Goal: Task Accomplishment & Management: Manage account settings

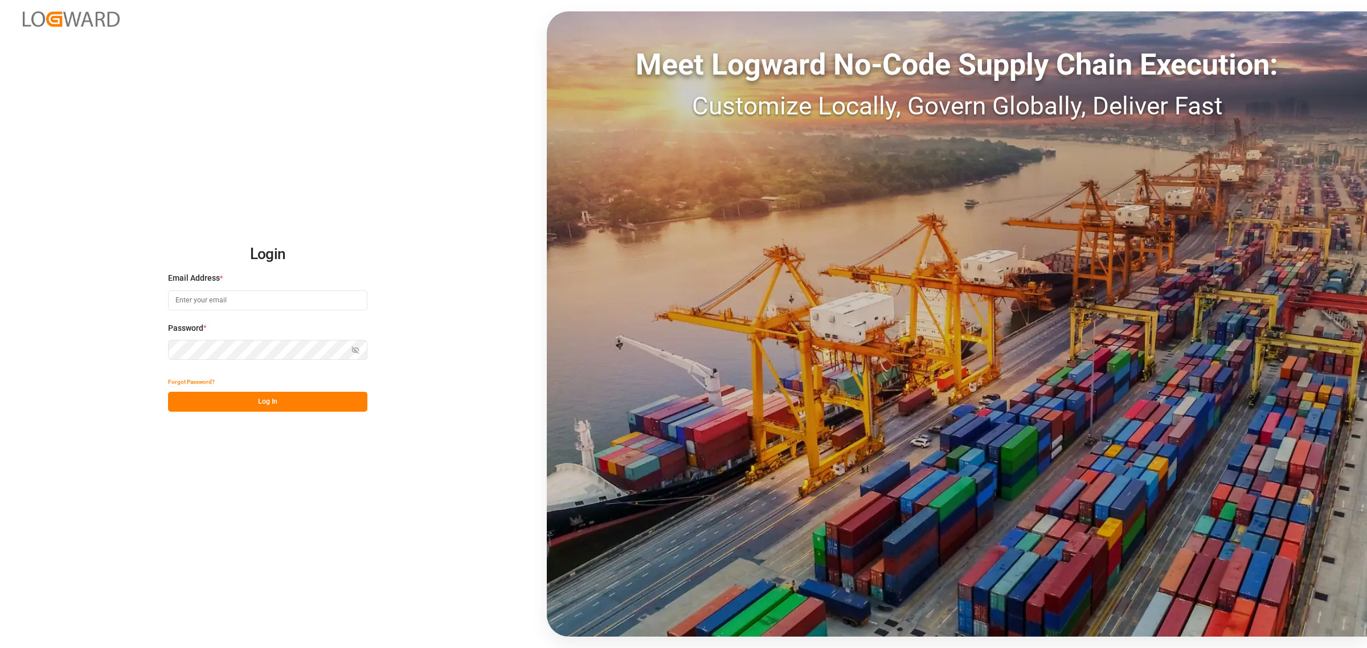
type input "[PERSON_NAME][EMAIL_ADDRESS][DOMAIN_NAME]"
click at [273, 412] on div "Login Email Address * [PERSON_NAME][EMAIL_ADDRESS][DOMAIN_NAME] Password * Show…" at bounding box center [683, 324] width 1367 height 648
click at [276, 410] on button "Log In" at bounding box center [267, 402] width 199 height 20
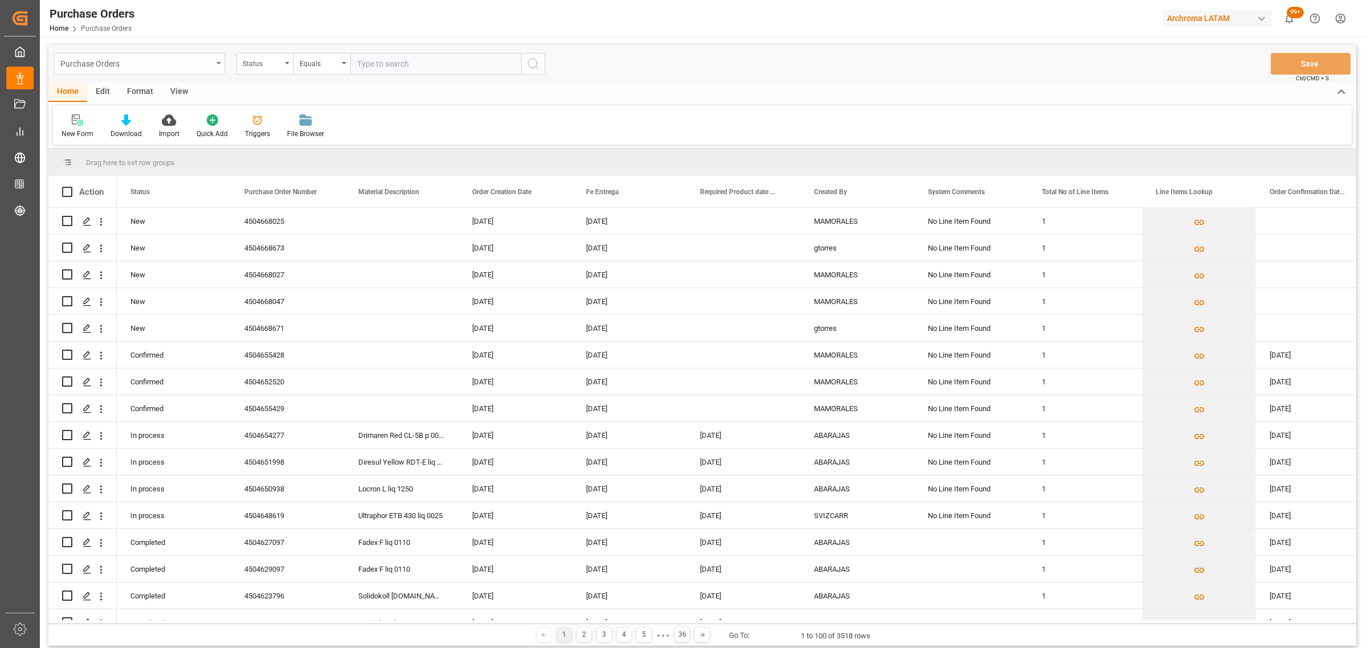
click at [107, 58] on div "Purchase Orders" at bounding box center [136, 63] width 152 height 14
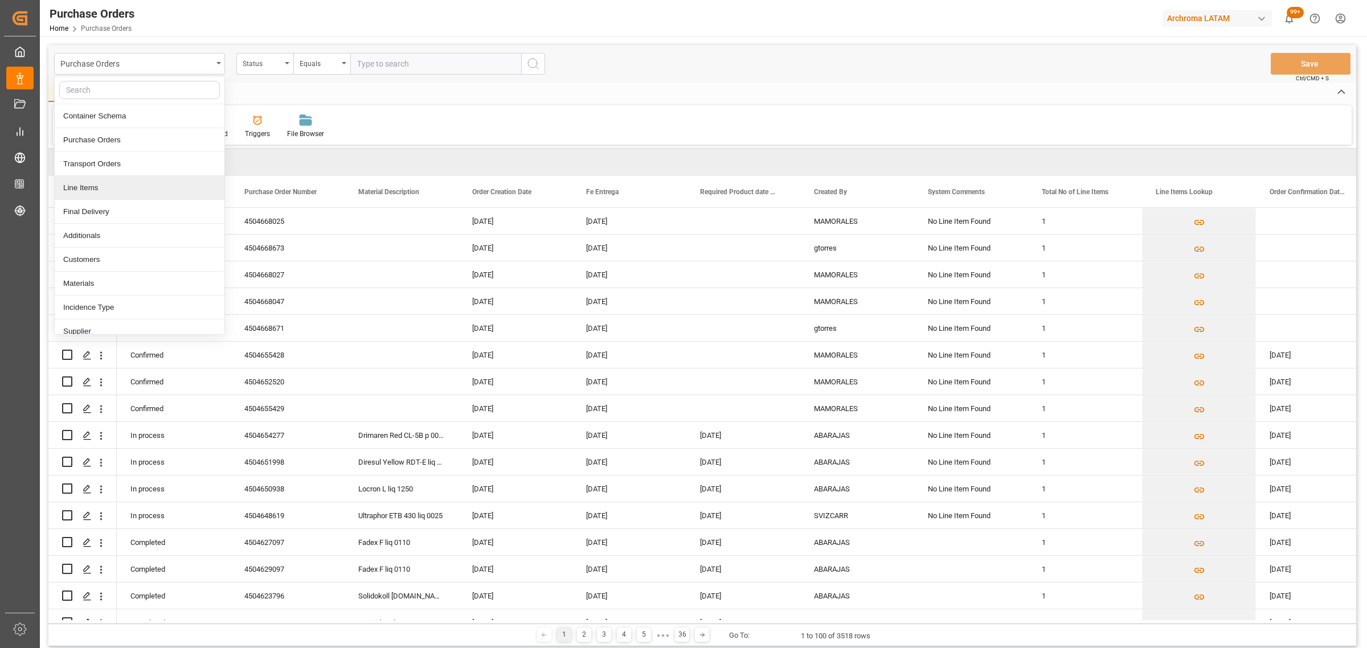
click at [96, 189] on div "Line Items" at bounding box center [140, 188] width 170 height 24
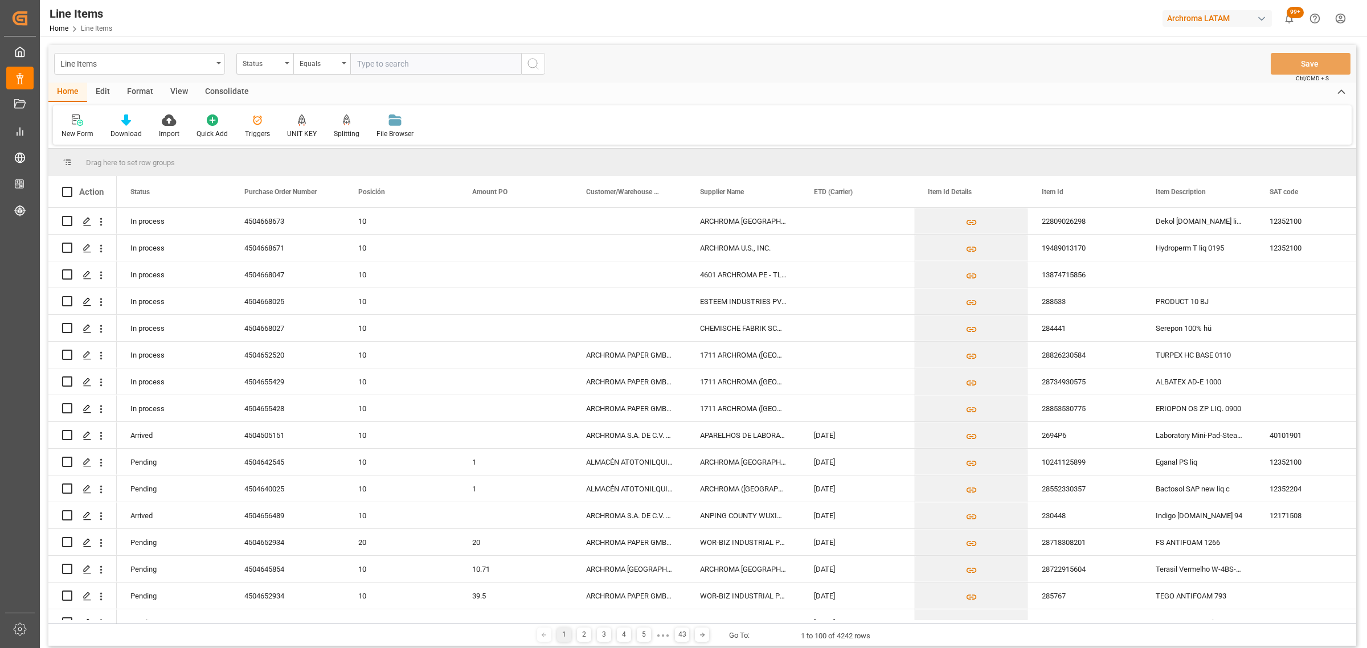
click at [264, 67] on div "Status" at bounding box center [262, 62] width 39 height 13
click at [279, 142] on div "Purchase Order Number" at bounding box center [322, 140] width 170 height 24
click at [302, 56] on div "Equals" at bounding box center [319, 62] width 39 height 13
click at [334, 129] on div "Fuzzy search" at bounding box center [379, 140] width 170 height 24
click at [365, 58] on input "text" at bounding box center [435, 64] width 171 height 22
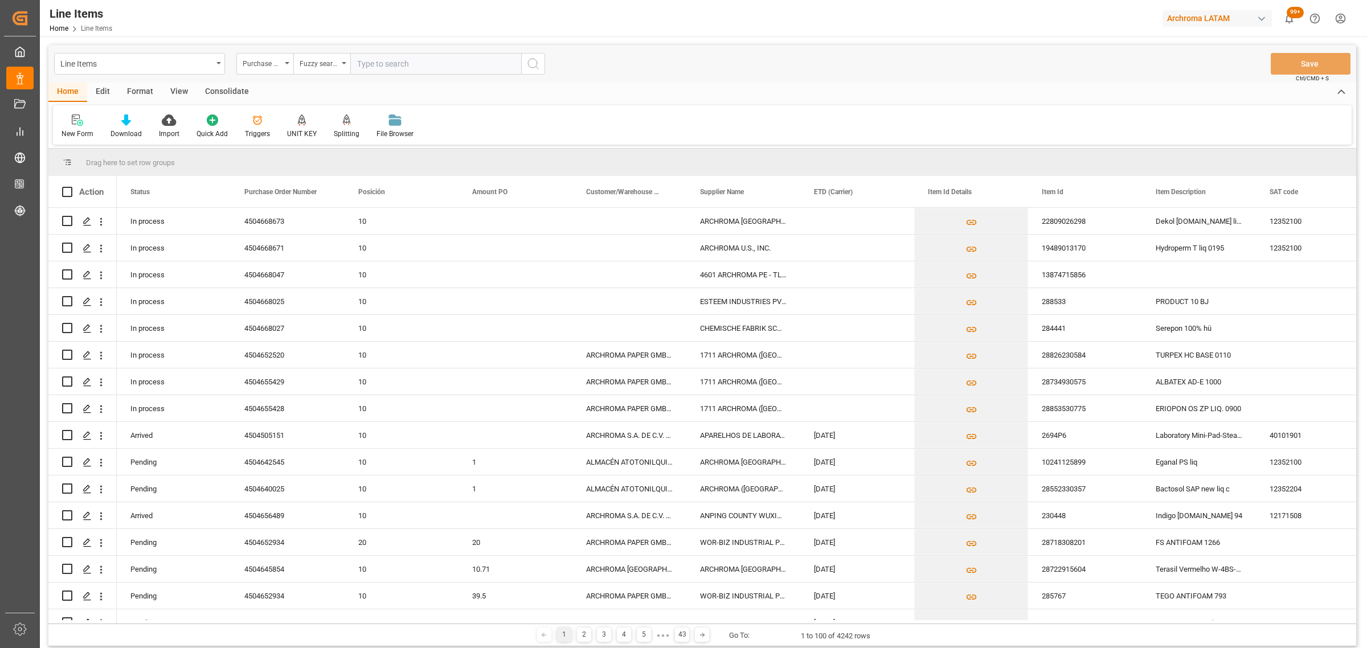
paste input "4504648998"
type input "4504648998"
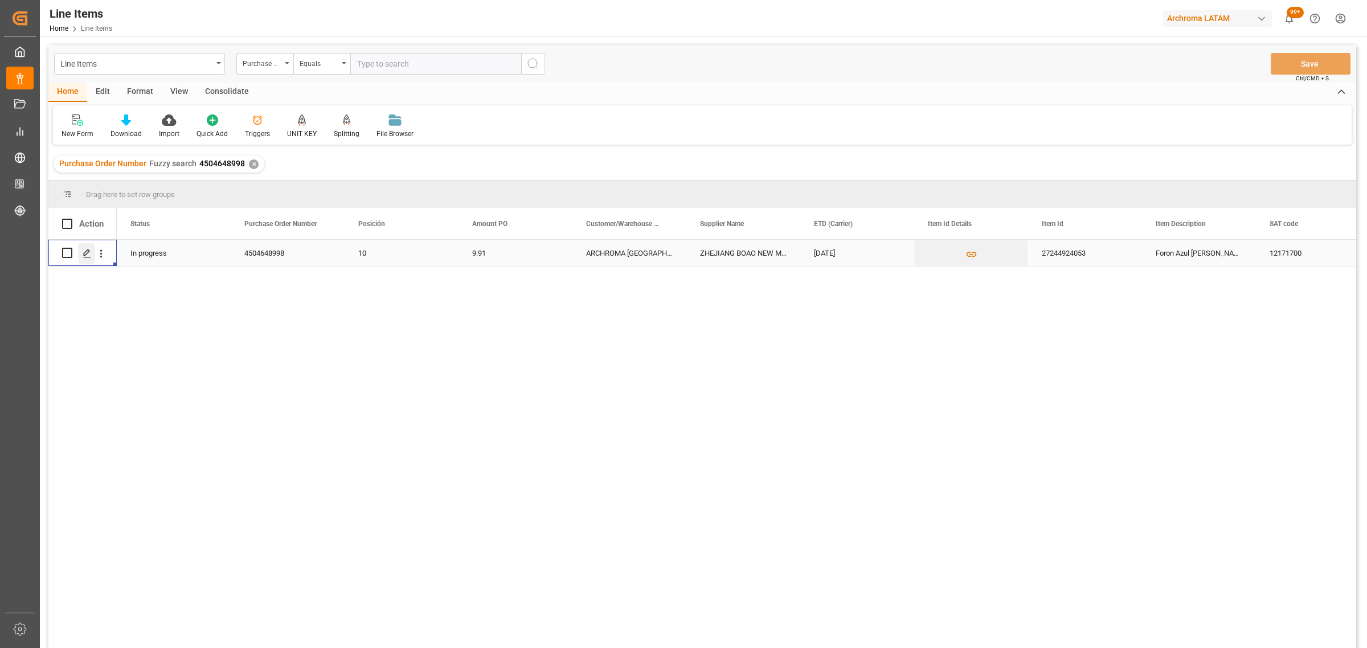
click at [93, 251] on div "Press SPACE to select this row." at bounding box center [86, 253] width 17 height 21
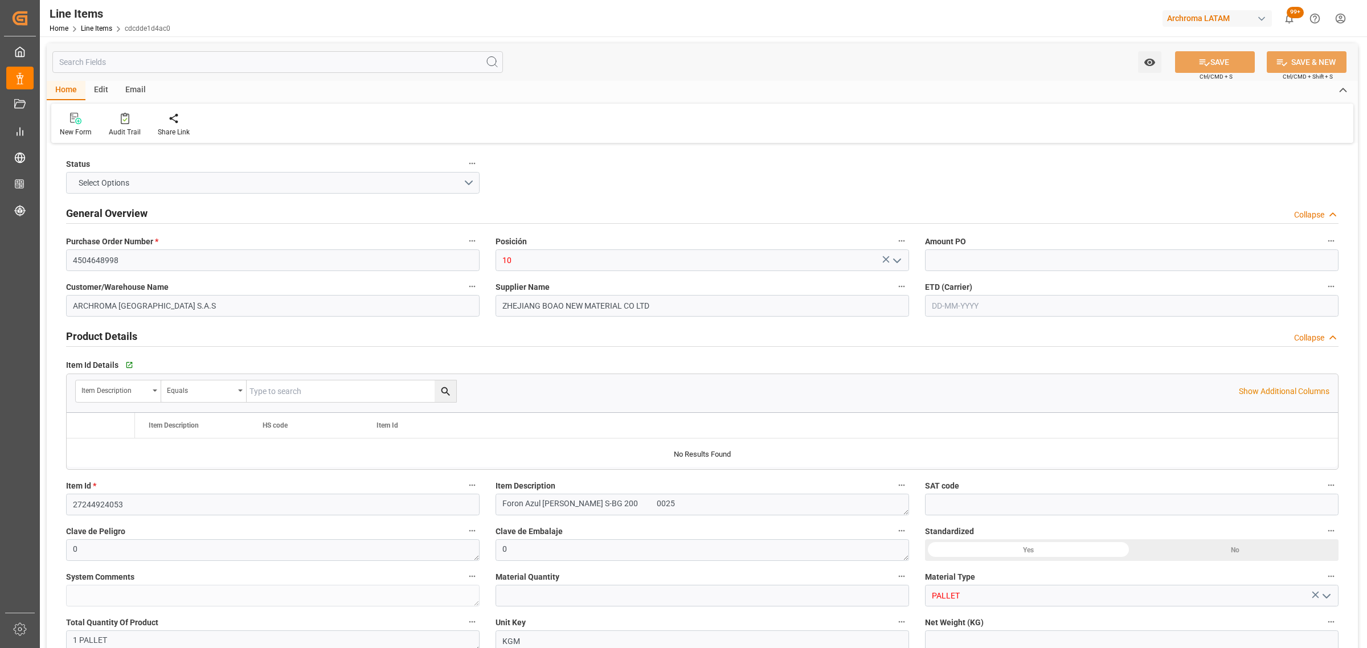
type input "9.91"
type input "12171700"
type input "1"
type input "450"
type input "490"
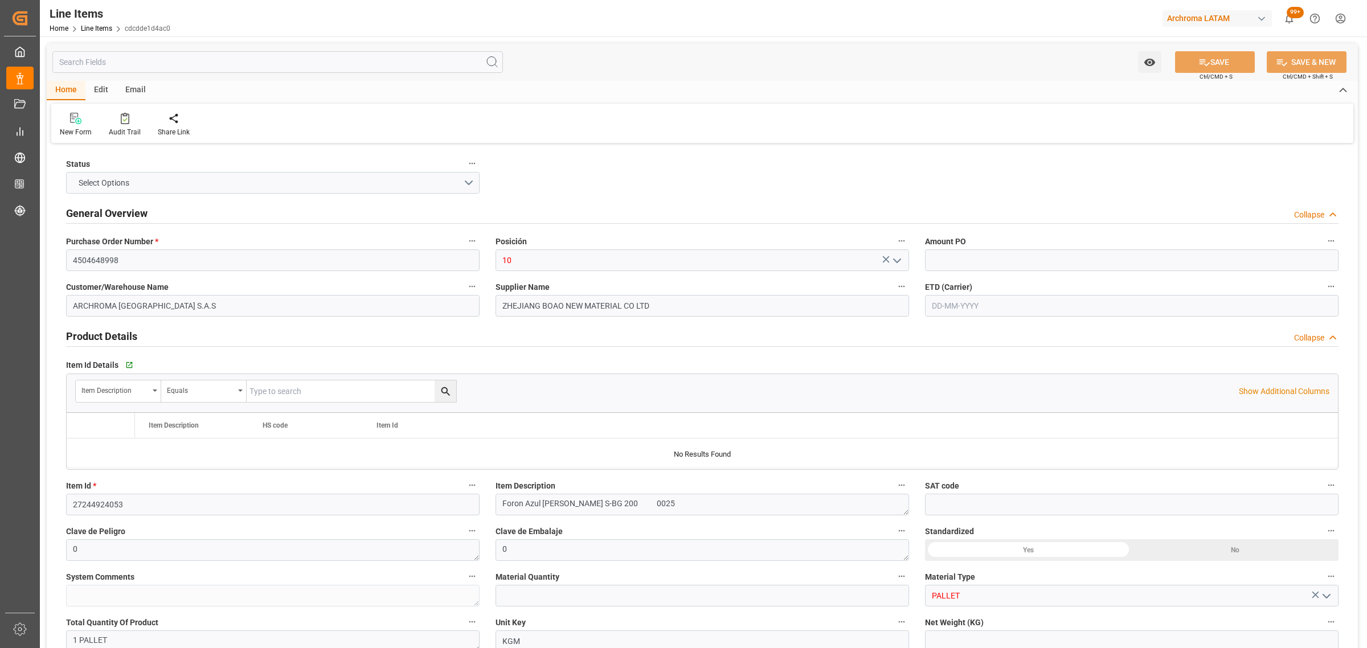
type input "4459"
type input "3204119999"
type input "[DATE]"
type input "[DATE] 07:38"
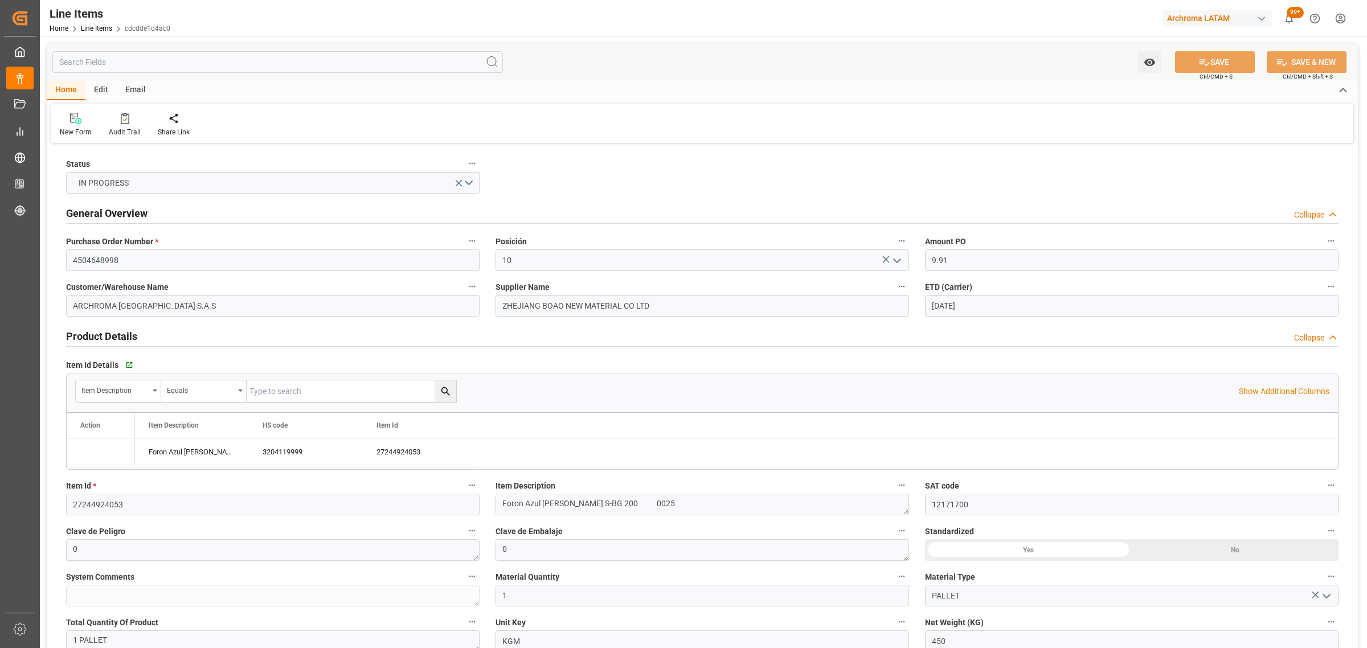
type input "[DATE] 16:51"
click at [91, 499] on input "27244924053" at bounding box center [272, 505] width 413 height 22
drag, startPoint x: 527, startPoint y: 315, endPoint x: 490, endPoint y: 306, distance: 38.0
click at [490, 306] on div "Supplier Name [GEOGRAPHIC_DATA] BOAO NEW MATERIAL CO LTD" at bounding box center [702, 298] width 429 height 46
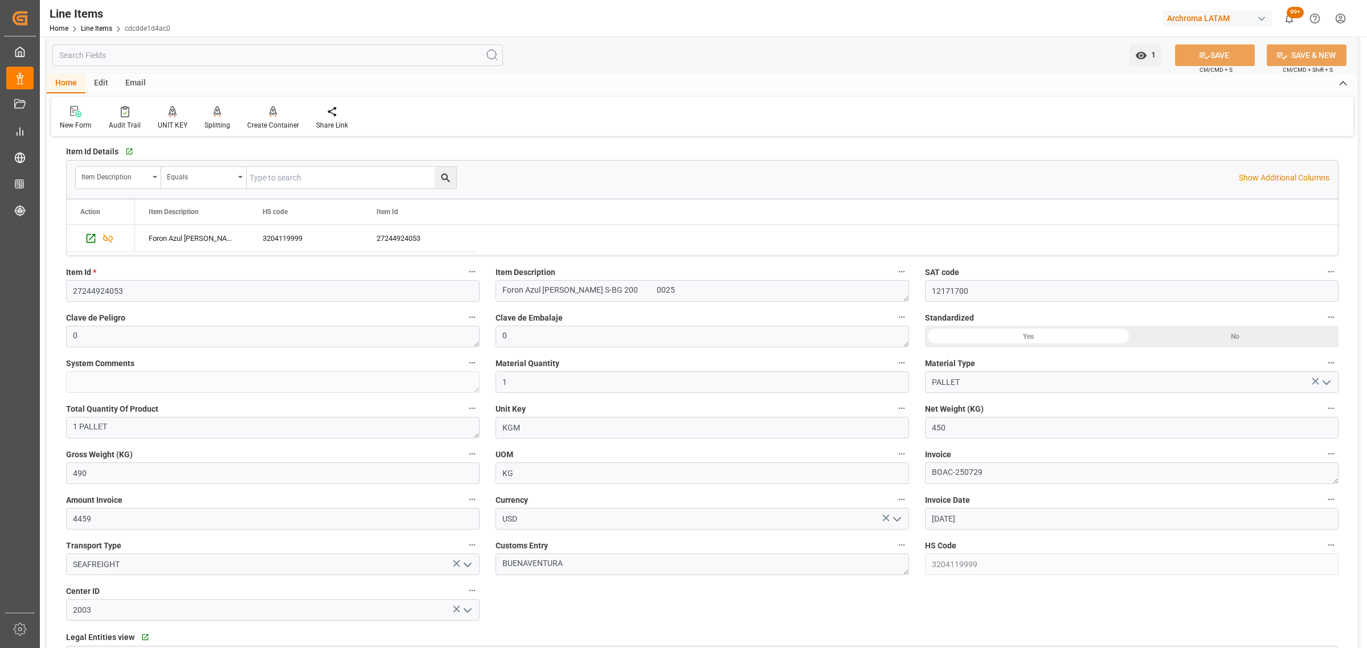
scroll to position [214, 0]
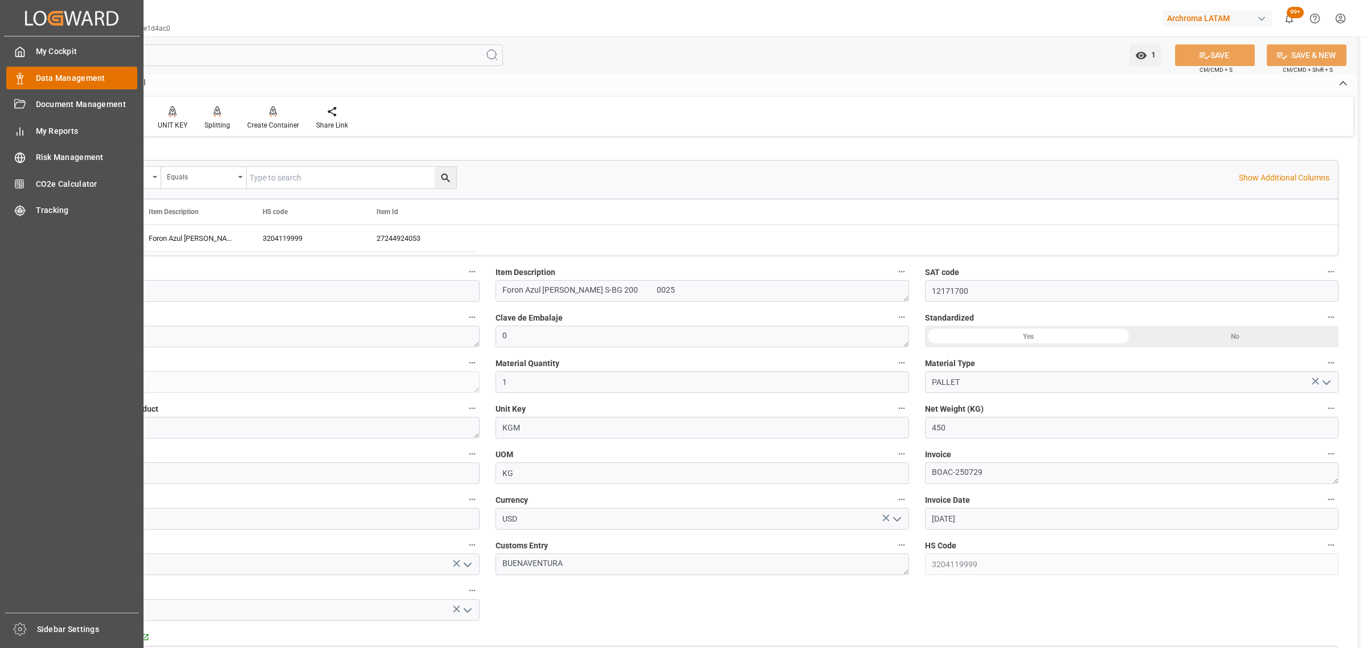
click at [17, 79] on icon at bounding box center [19, 78] width 11 height 11
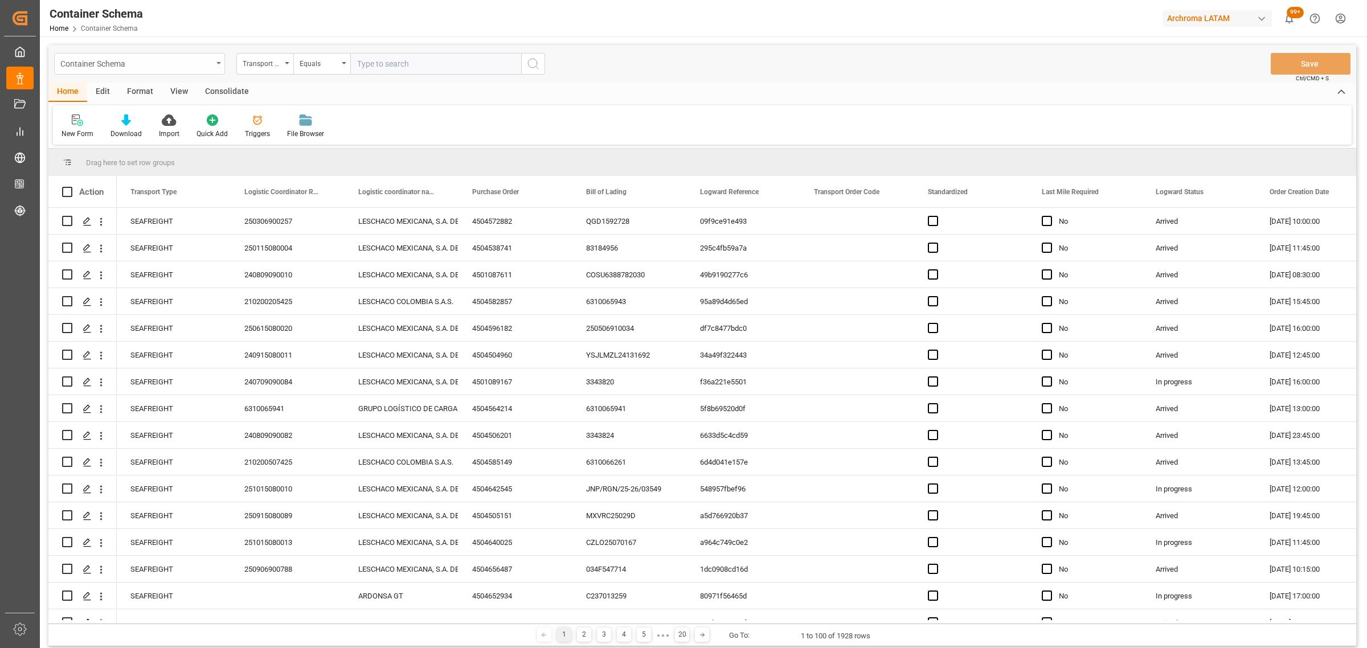
click at [206, 65] on div "Container Schema" at bounding box center [136, 63] width 152 height 14
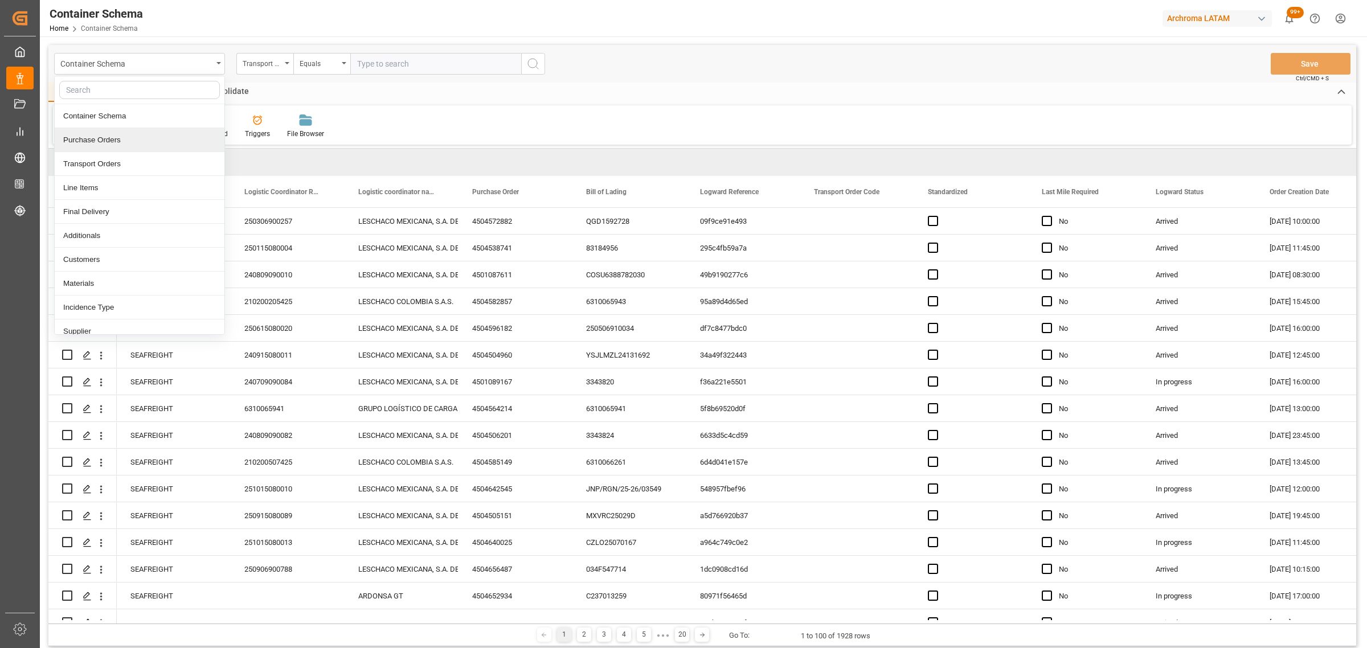
click at [126, 141] on div "Purchase Orders" at bounding box center [140, 140] width 170 height 24
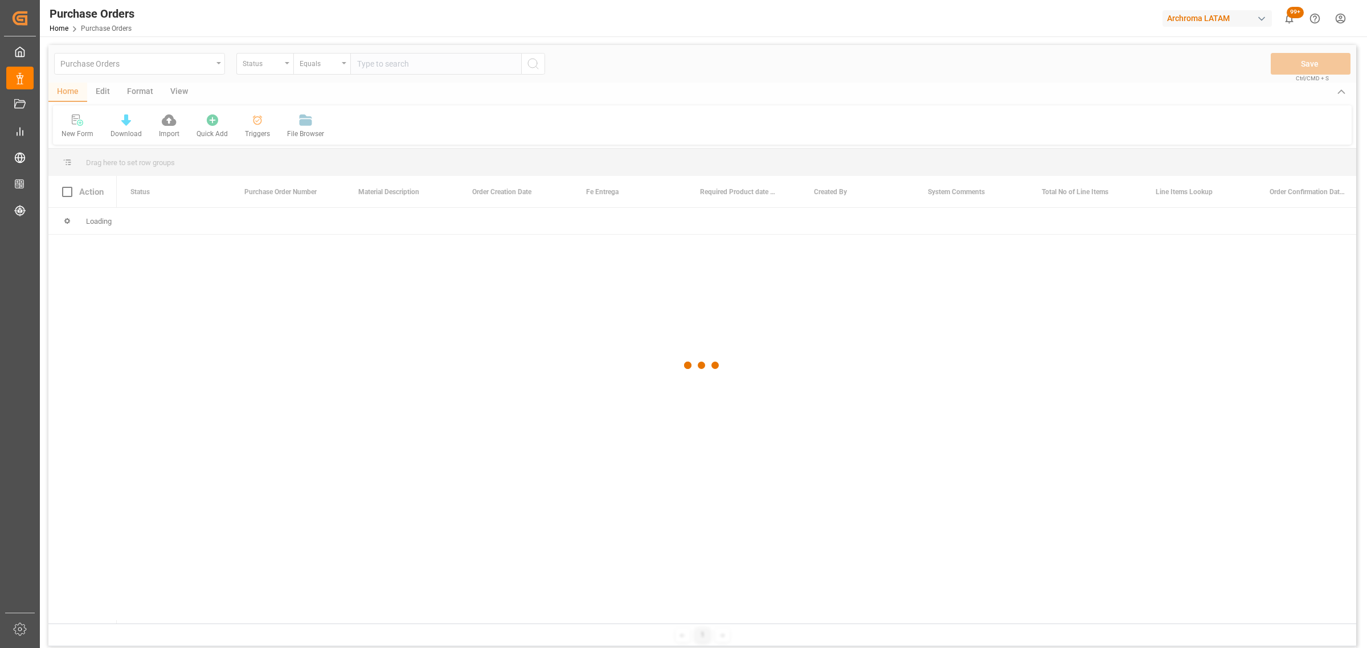
click at [266, 63] on div at bounding box center [702, 365] width 1308 height 641
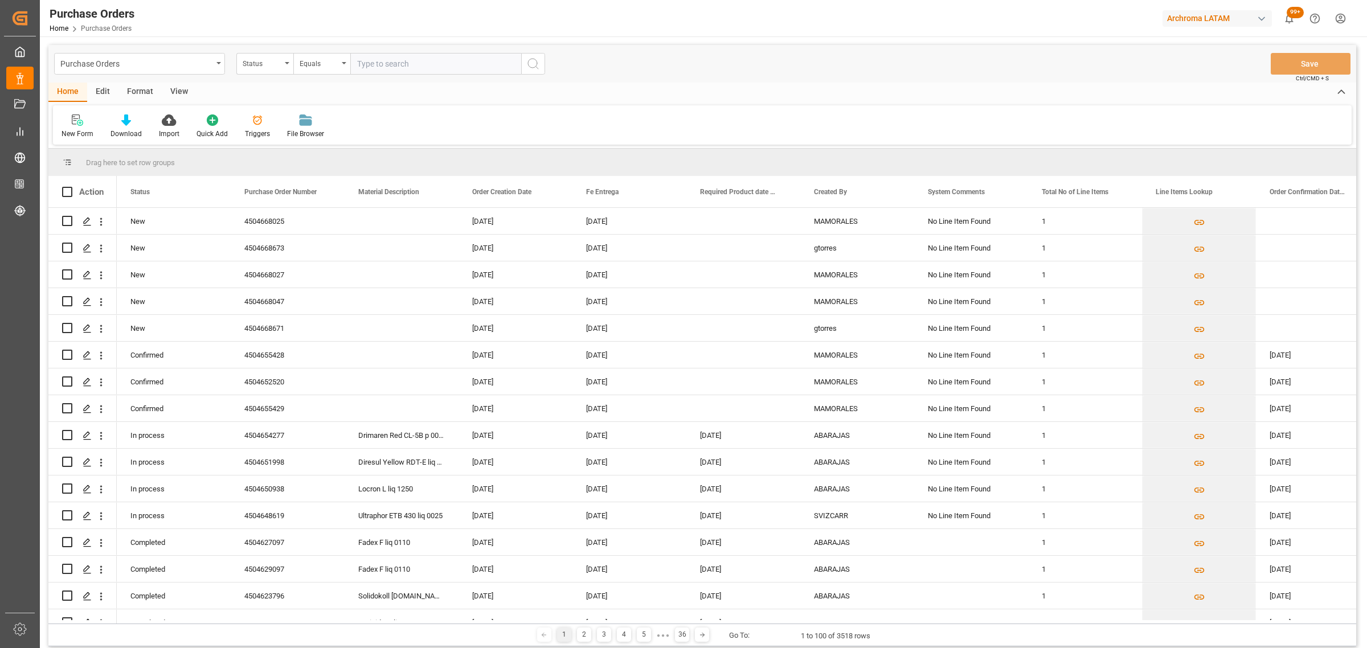
click at [262, 68] on div "Status" at bounding box center [262, 62] width 39 height 13
click at [283, 135] on div "Purchase Order Number" at bounding box center [322, 140] width 170 height 24
click at [321, 63] on div "Equals" at bounding box center [319, 62] width 39 height 13
click at [313, 143] on div "Fuzzy search" at bounding box center [379, 140] width 170 height 24
click at [399, 63] on input "text" at bounding box center [435, 64] width 171 height 22
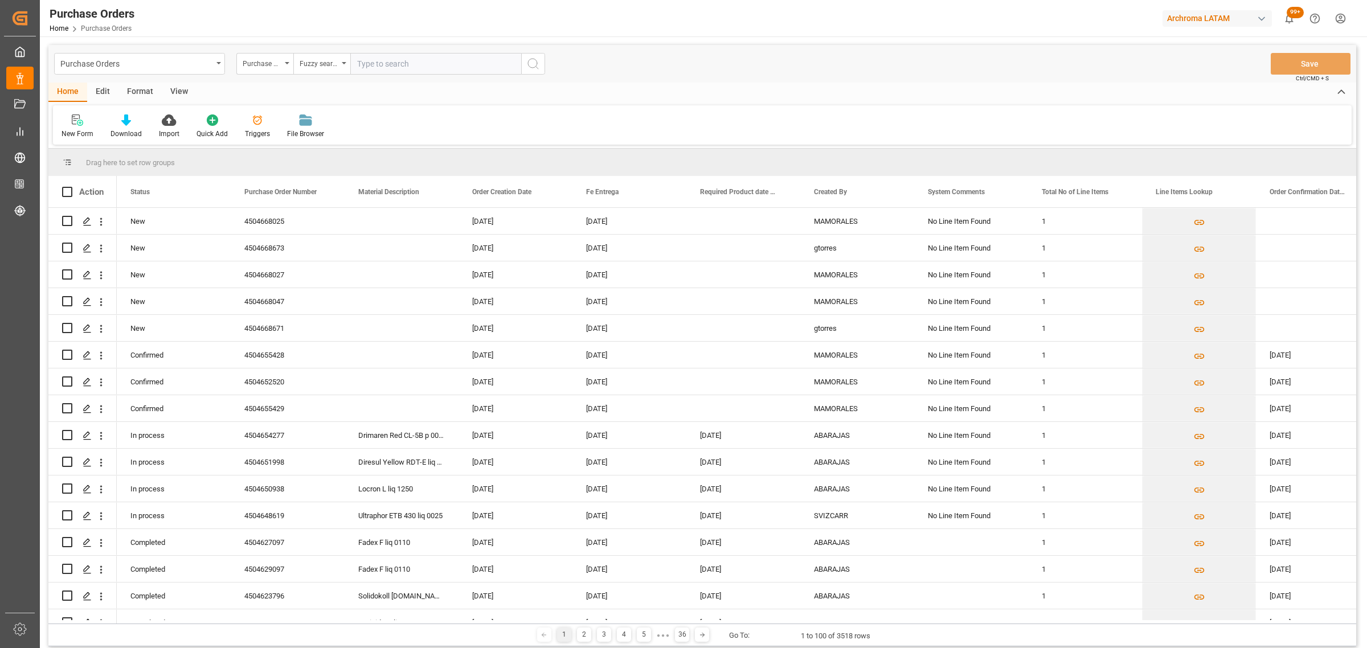
paste input "4504638888"
type input "4504638888"
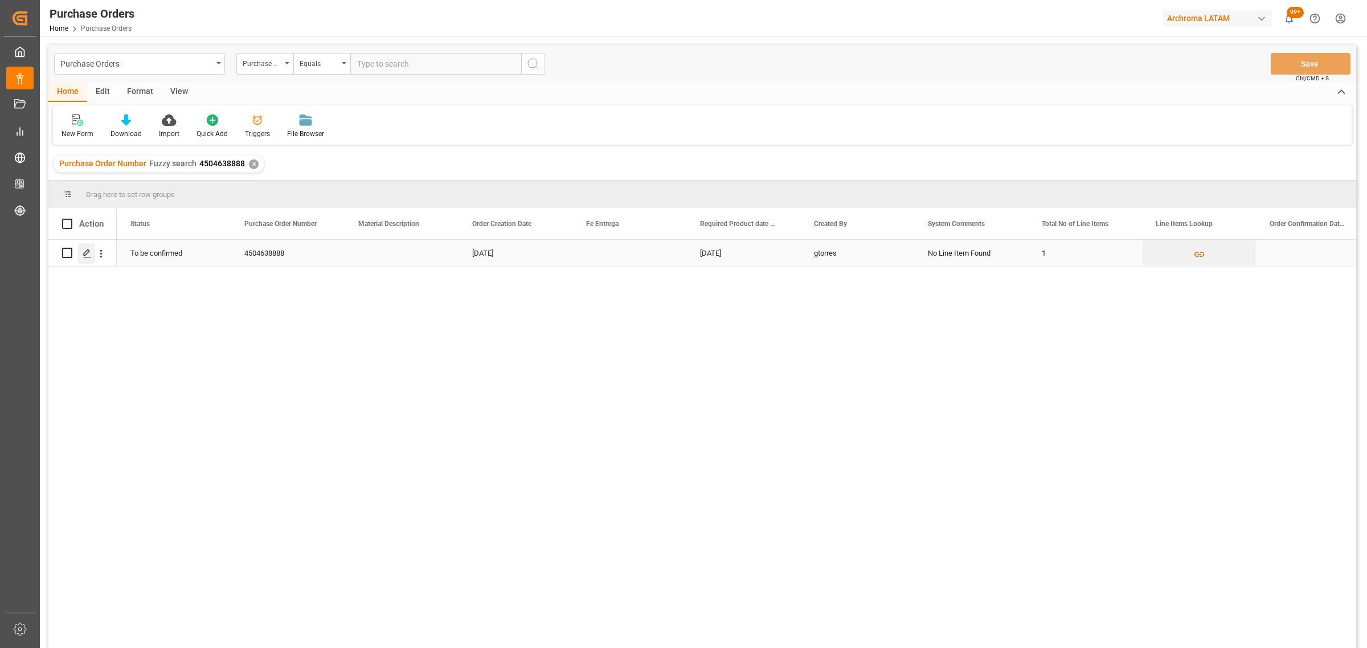
click at [84, 252] on icon "Press SPACE to select this row." at bounding box center [87, 253] width 9 height 9
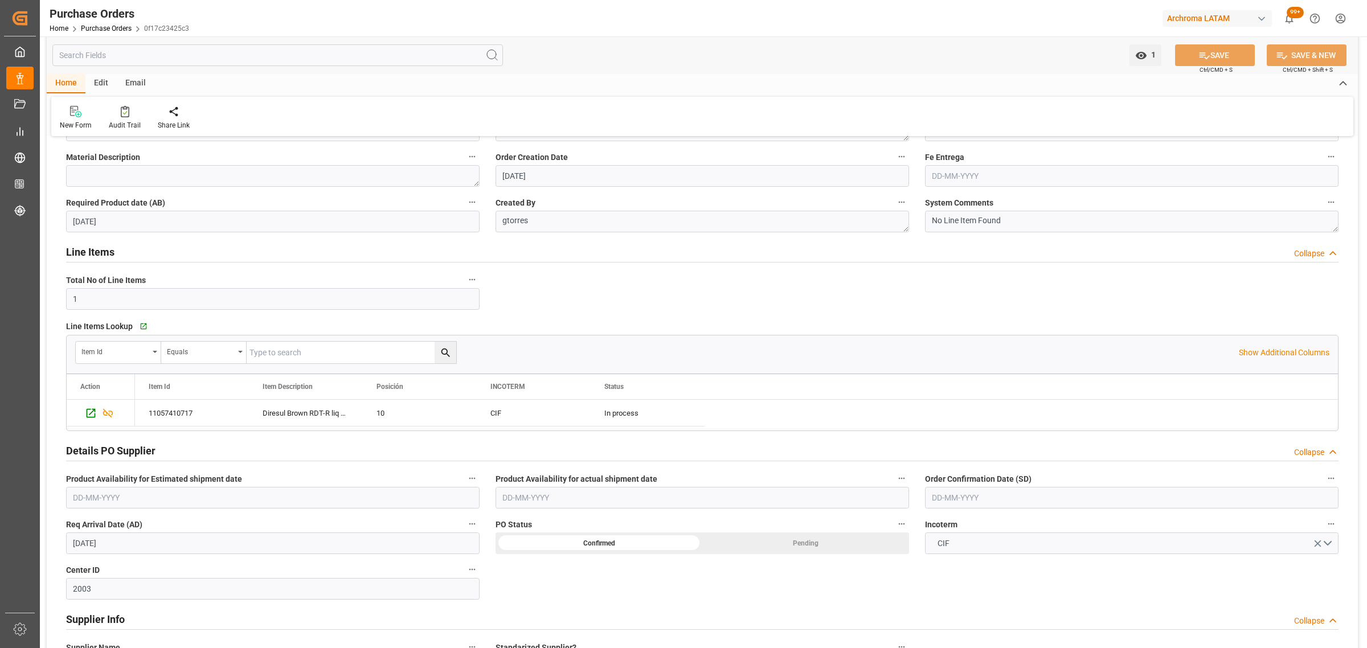
scroll to position [214, 0]
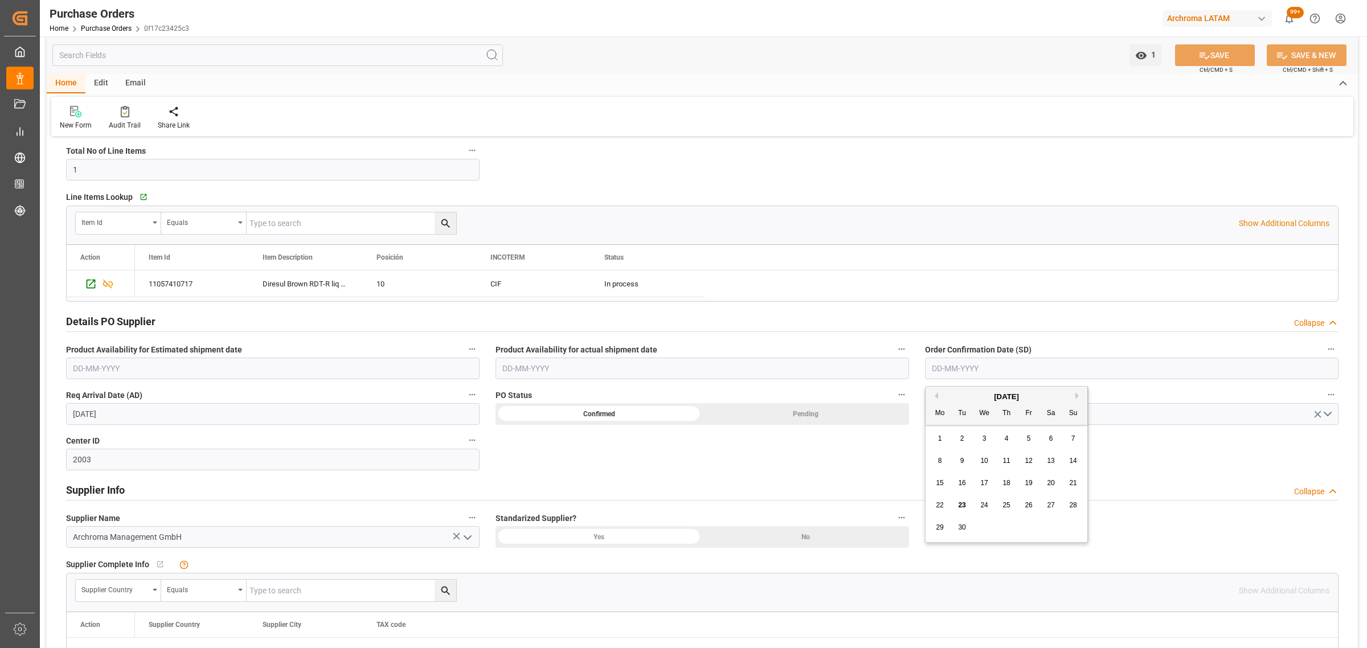
click at [981, 374] on input "text" at bounding box center [1131, 369] width 413 height 22
click at [929, 523] on div "29 30 1 2 3 4 5" at bounding box center [1006, 528] width 155 height 22
click at [936, 528] on span "29" at bounding box center [939, 527] width 7 height 8
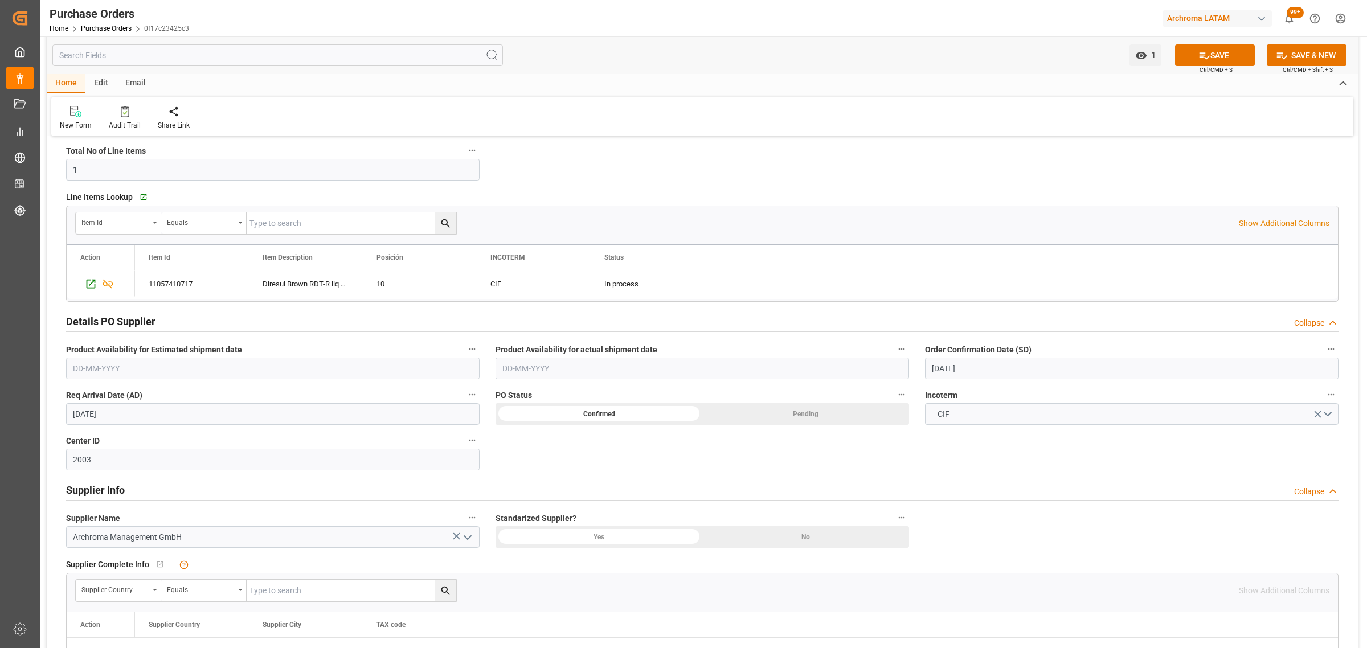
type input "[DATE]"
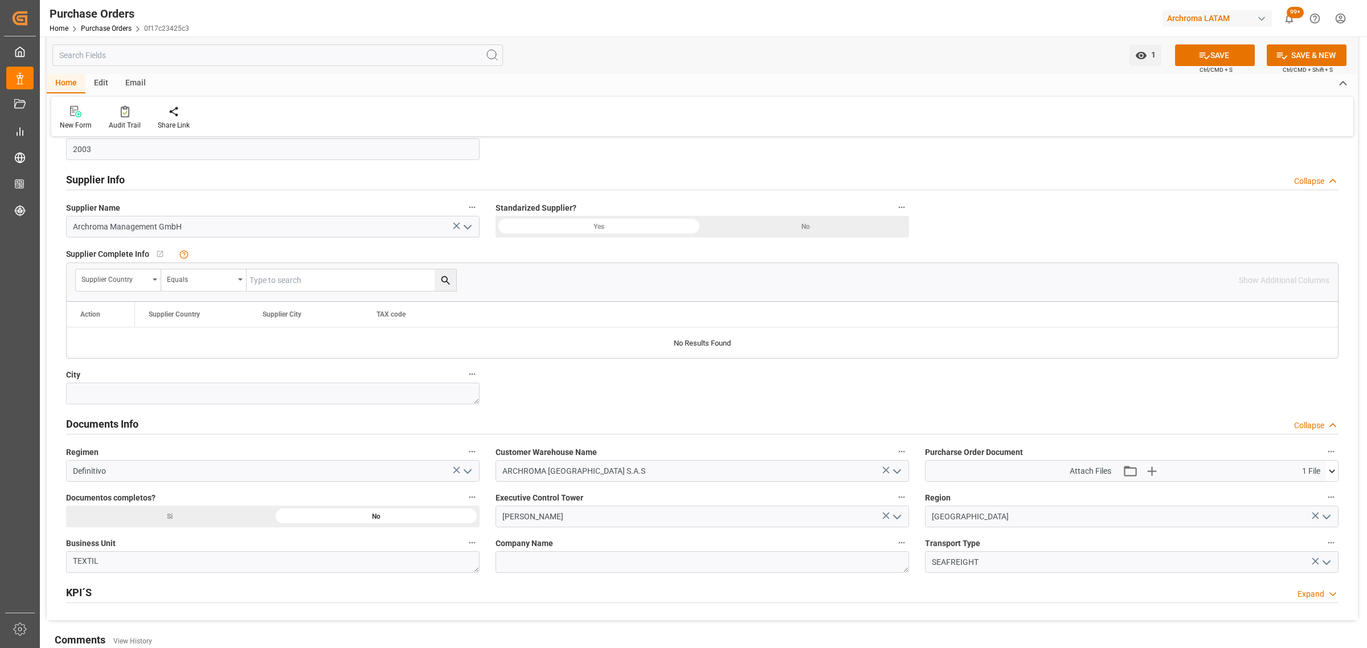
scroll to position [641, 0]
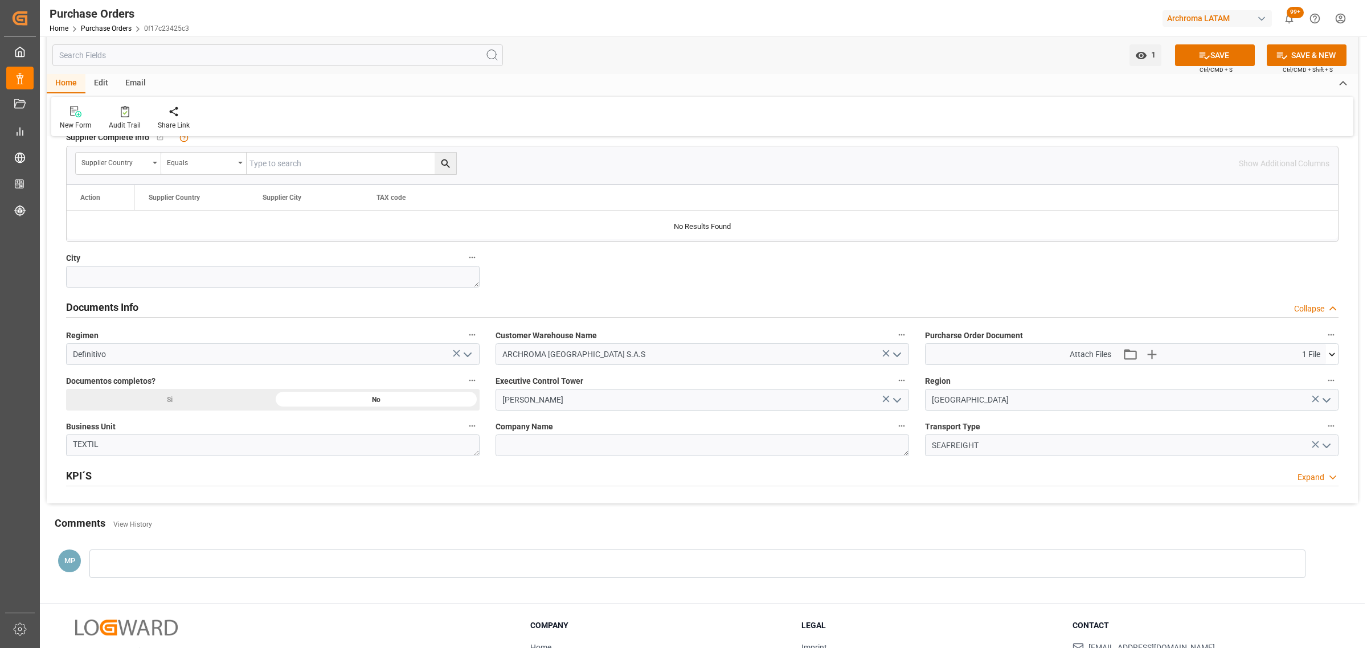
click at [1342, 356] on div "Purcharse Order Document Attach Files Attach existing file Upload new file 1 Fi…" at bounding box center [1131, 346] width 429 height 46
click at [1334, 356] on icon at bounding box center [1332, 355] width 12 height 12
